Goal: Task Accomplishment & Management: Complete application form

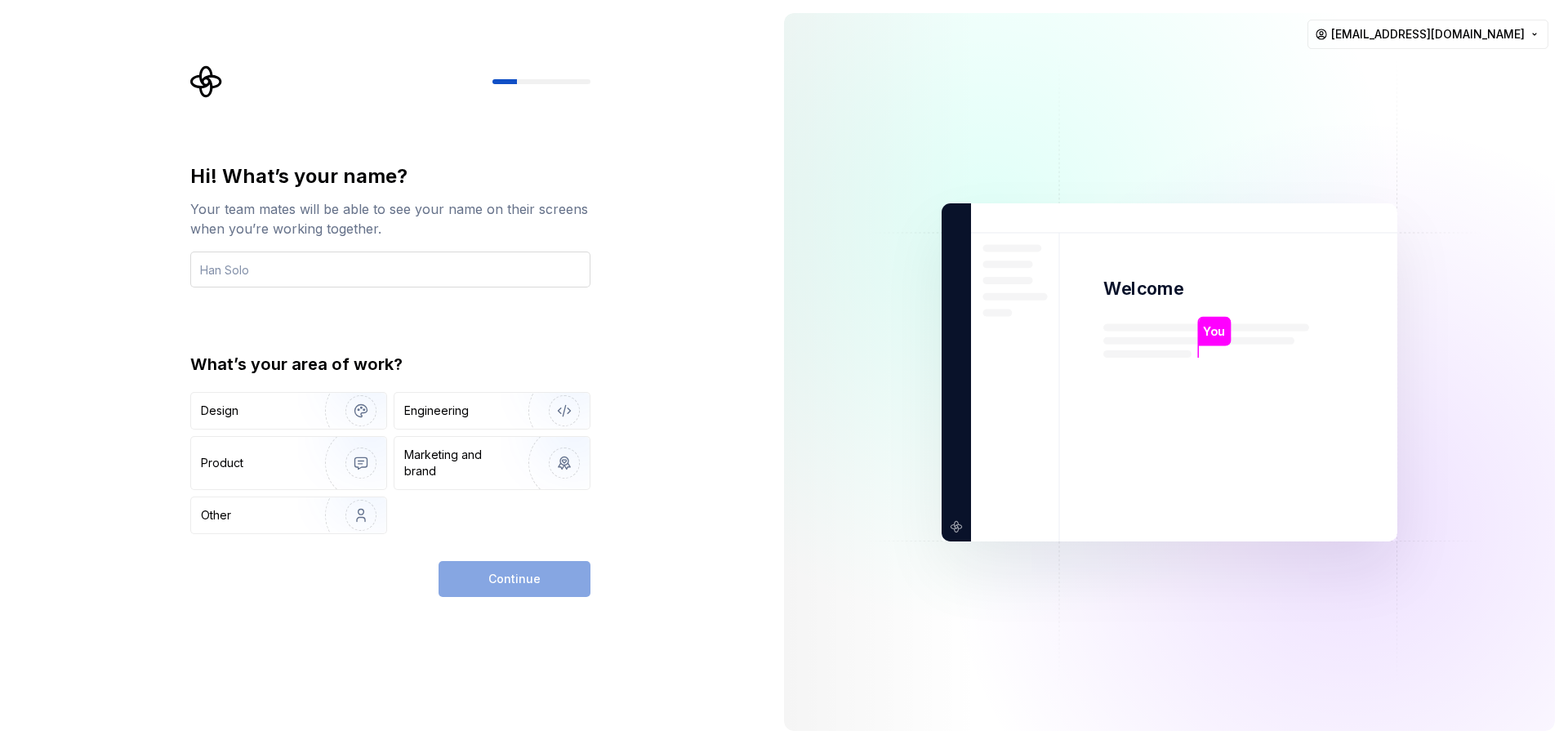
click at [264, 271] on input "text" at bounding box center [390, 270] width 400 height 36
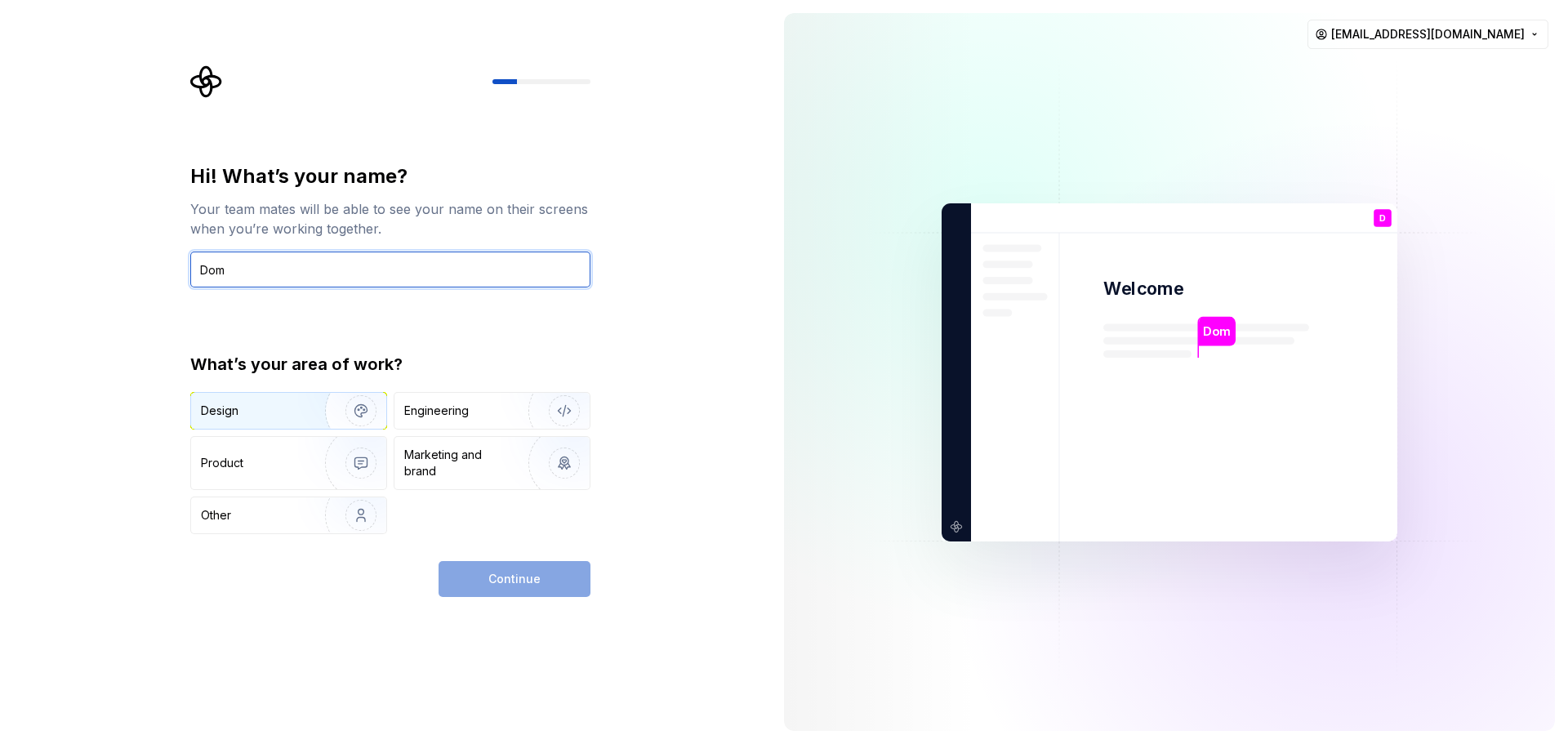
type input "Dom"
click at [242, 409] on div "Design" at bounding box center [253, 411] width 103 height 16
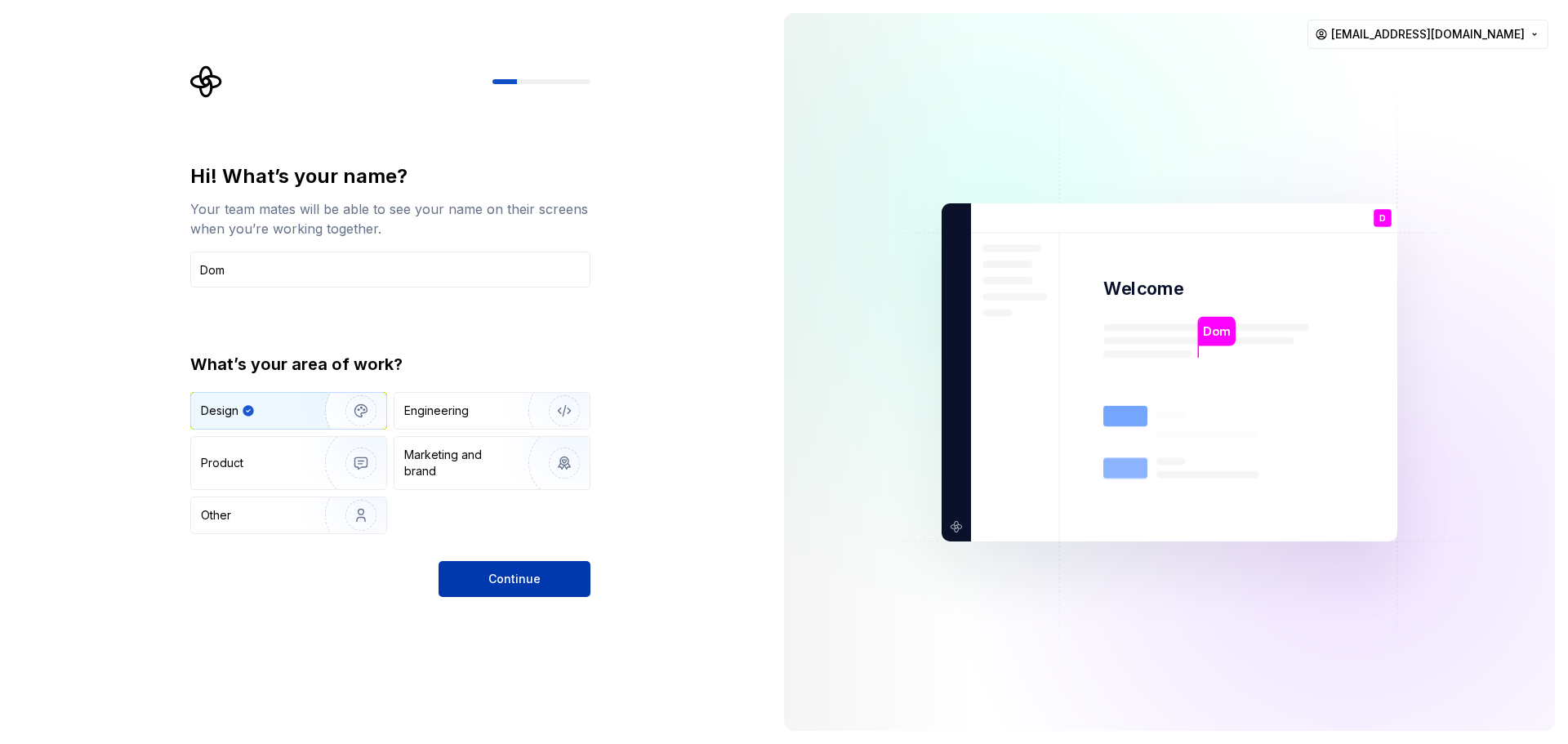
click at [531, 572] on span "Continue" at bounding box center [514, 579] width 52 height 16
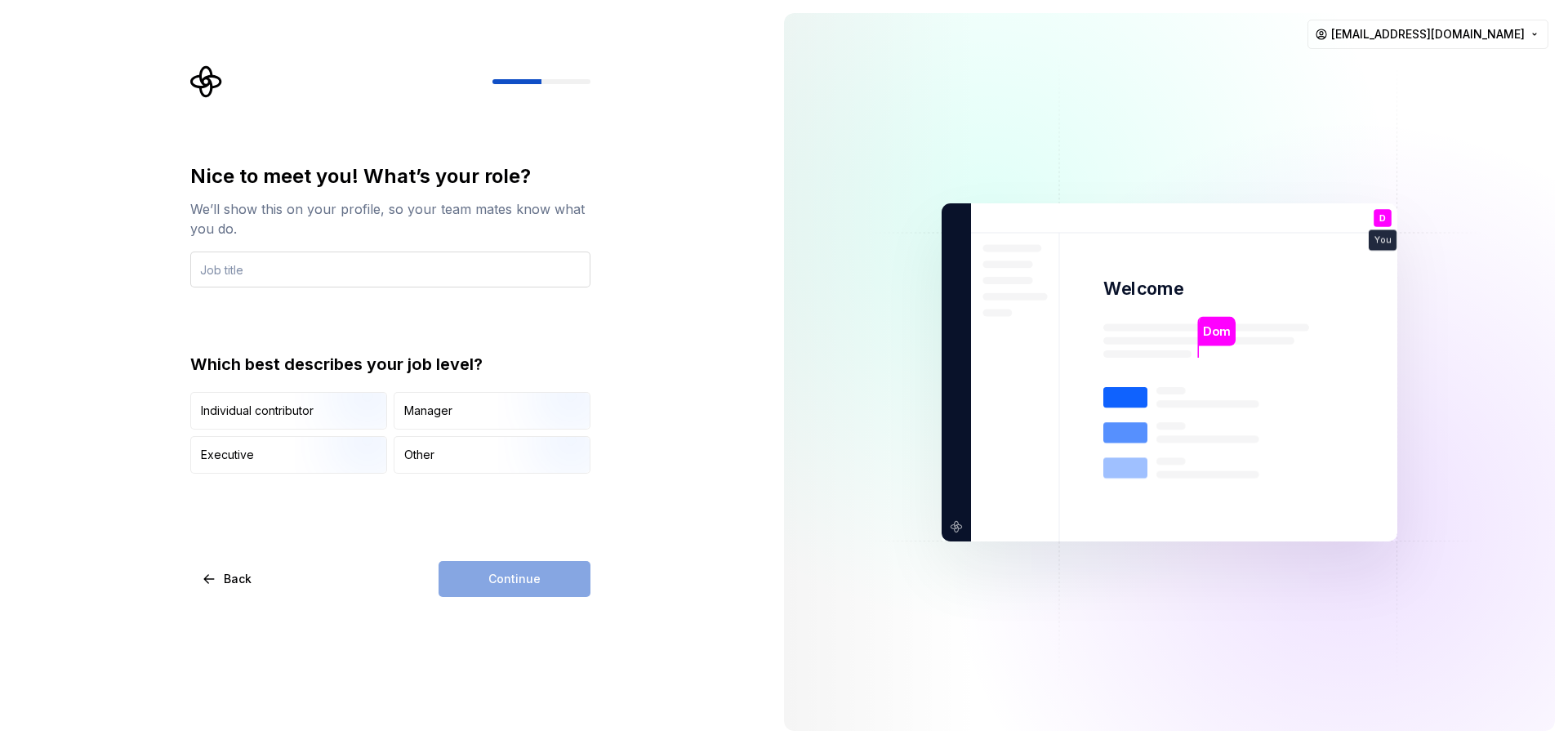
click at [224, 274] on input "text" at bounding box center [390, 270] width 400 height 36
type input "E"
type input "UX Designer"
click at [327, 416] on img "button" at bounding box center [347, 431] width 105 height 109
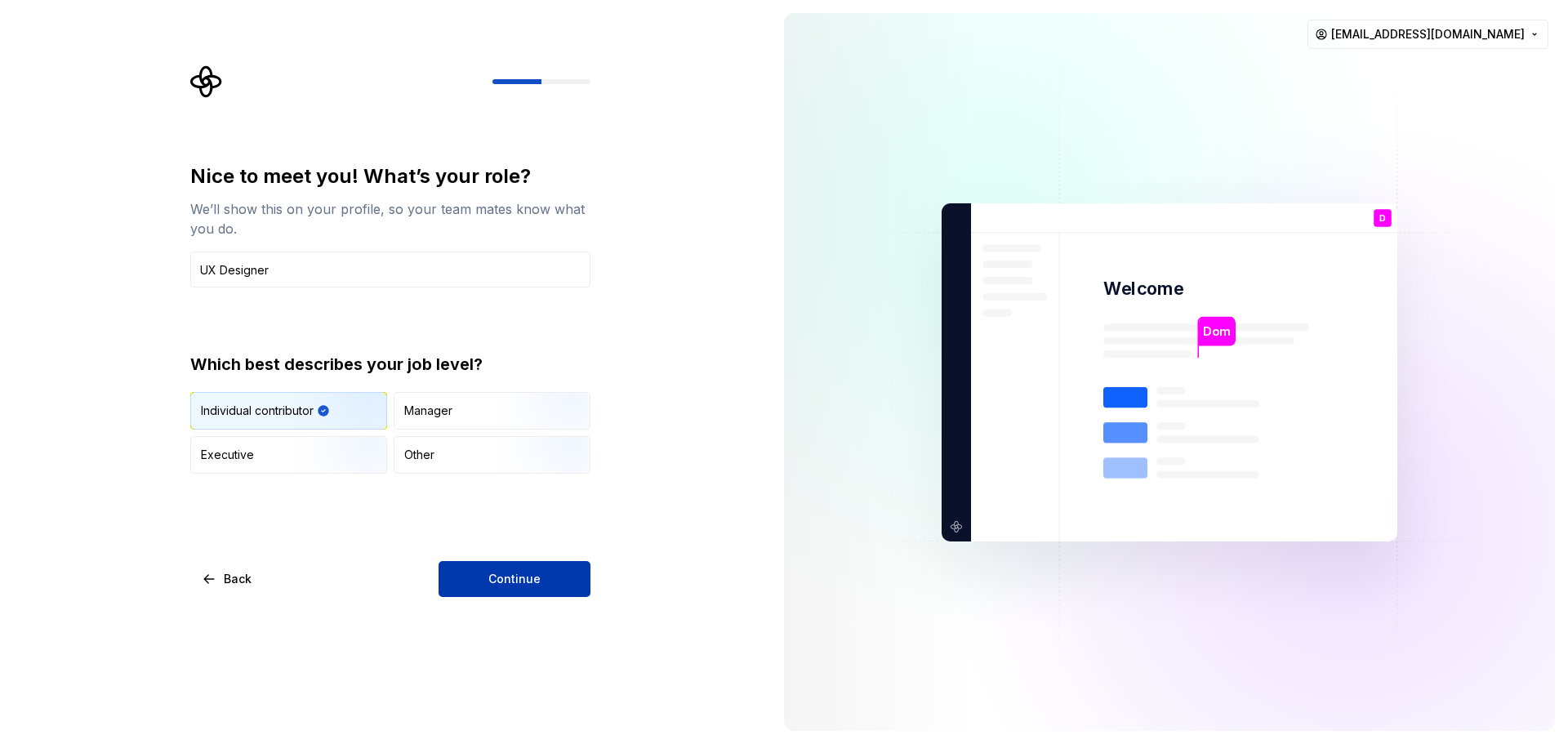
click at [503, 583] on span "Continue" at bounding box center [514, 579] width 52 height 16
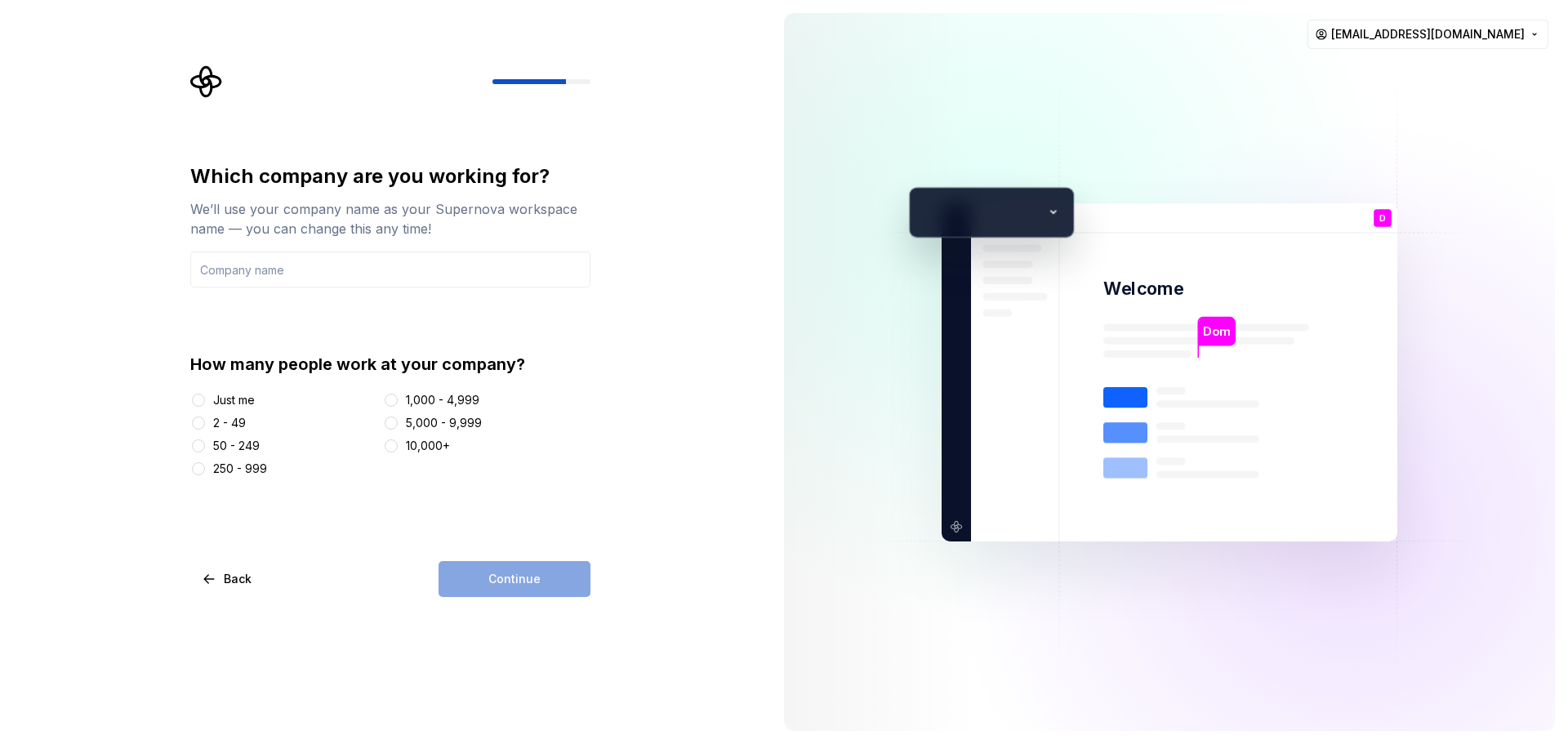
click at [237, 404] on div "Just me" at bounding box center [234, 400] width 42 height 16
click at [205, 404] on button "Just me" at bounding box center [198, 400] width 13 height 13
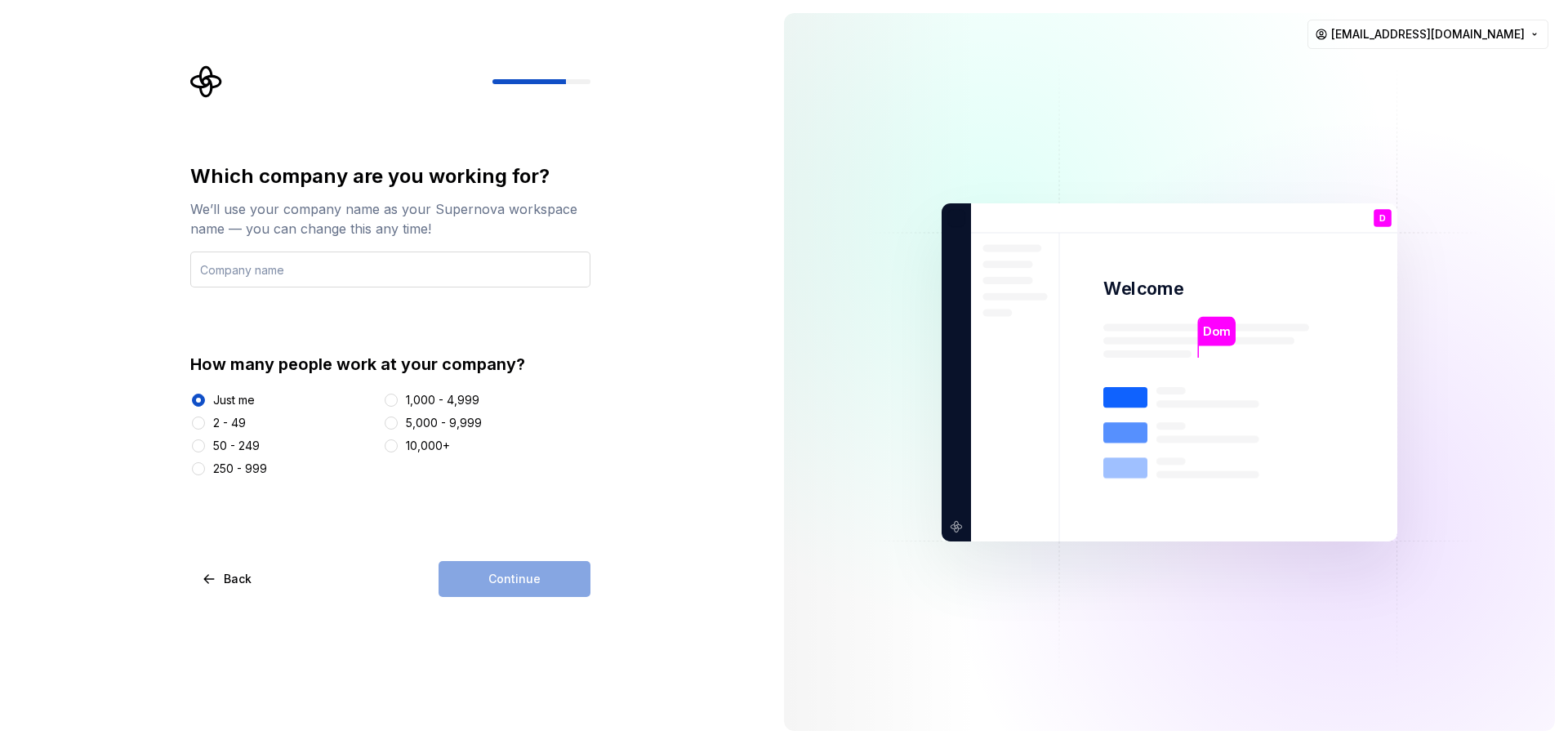
click at [271, 276] on input "text" at bounding box center [390, 270] width 400 height 36
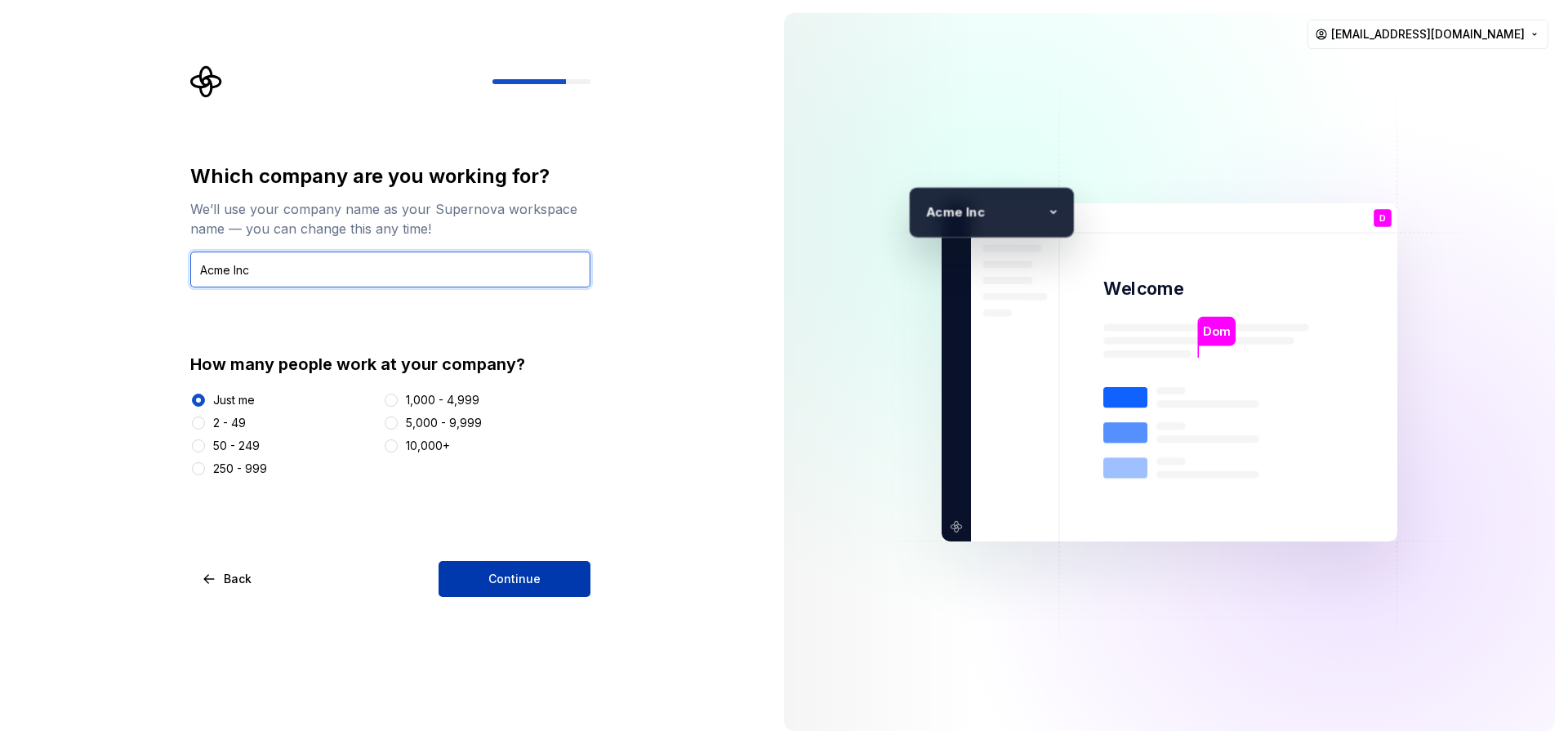
type input "Acme Inc"
click at [489, 574] on button "Continue" at bounding box center [514, 579] width 152 height 36
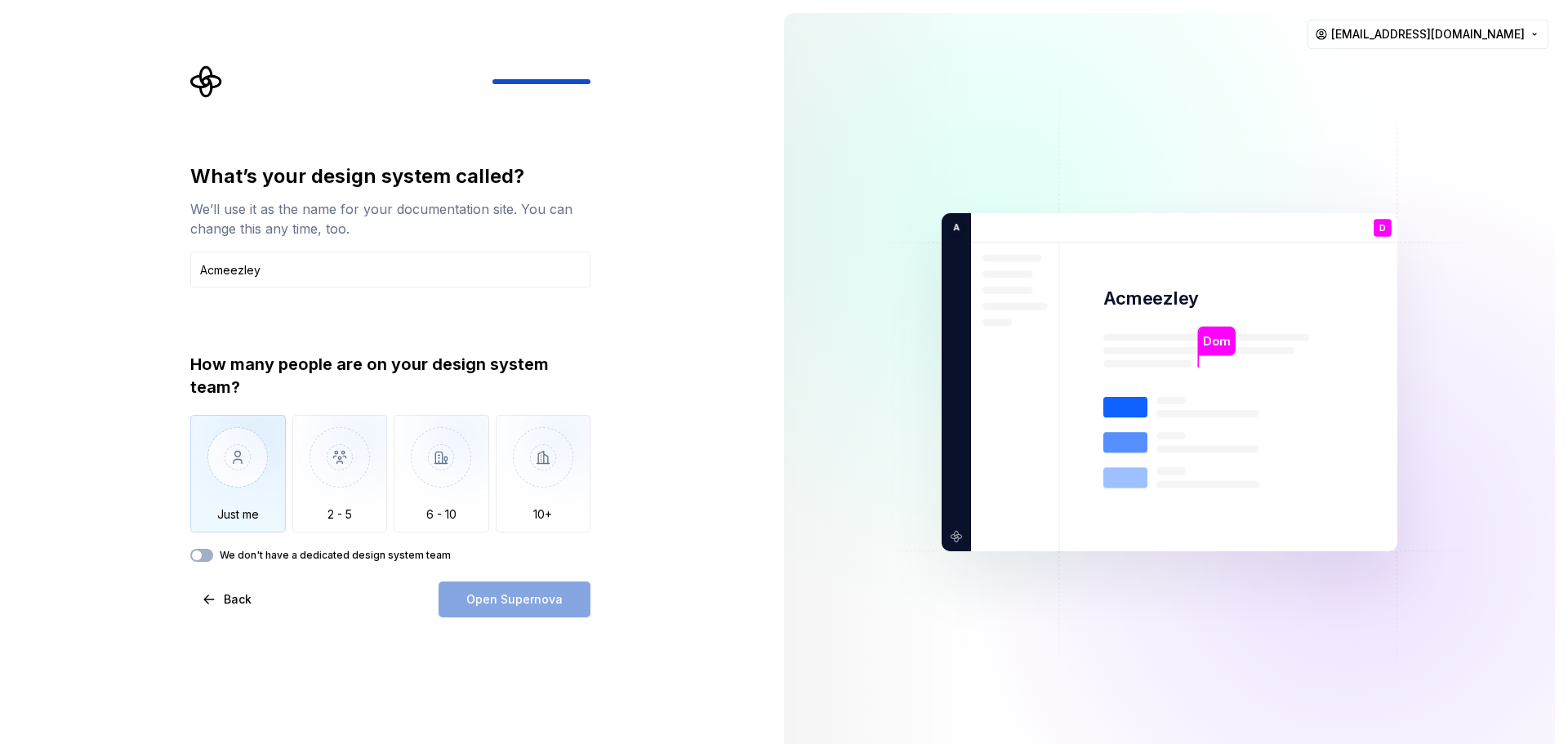
type input "Acmeezley"
click at [243, 466] on img "button" at bounding box center [237, 469] width 95 height 109
click at [519, 601] on span "Open Supernova" at bounding box center [514, 600] width 96 height 16
